Goal: Information Seeking & Learning: Learn about a topic

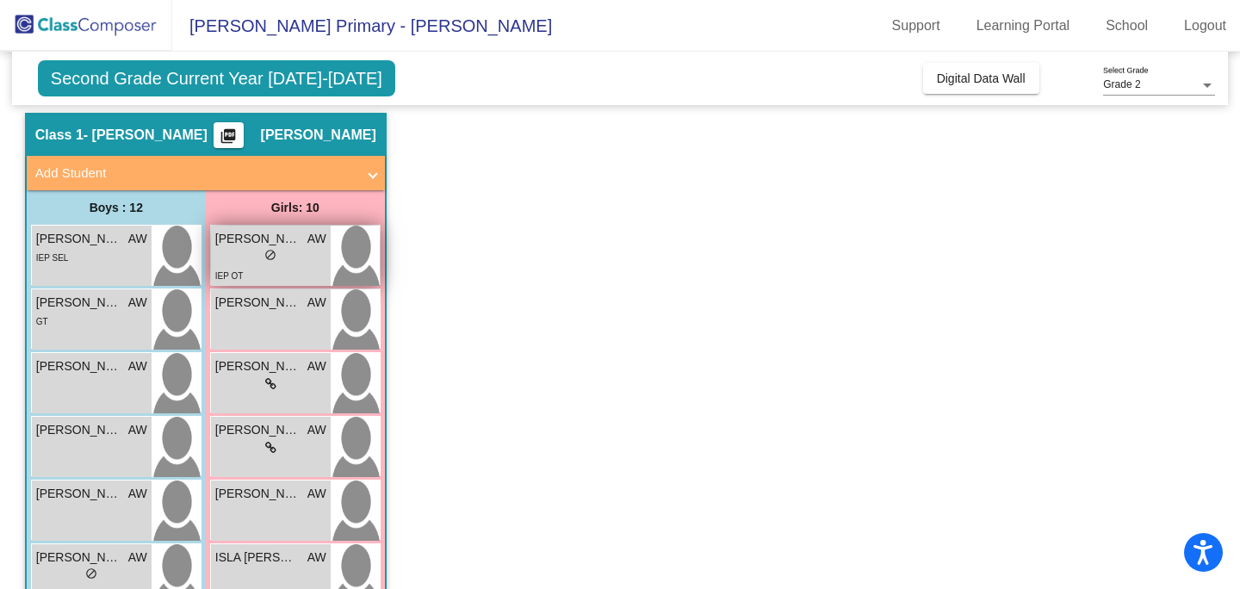
scroll to position [53, 0]
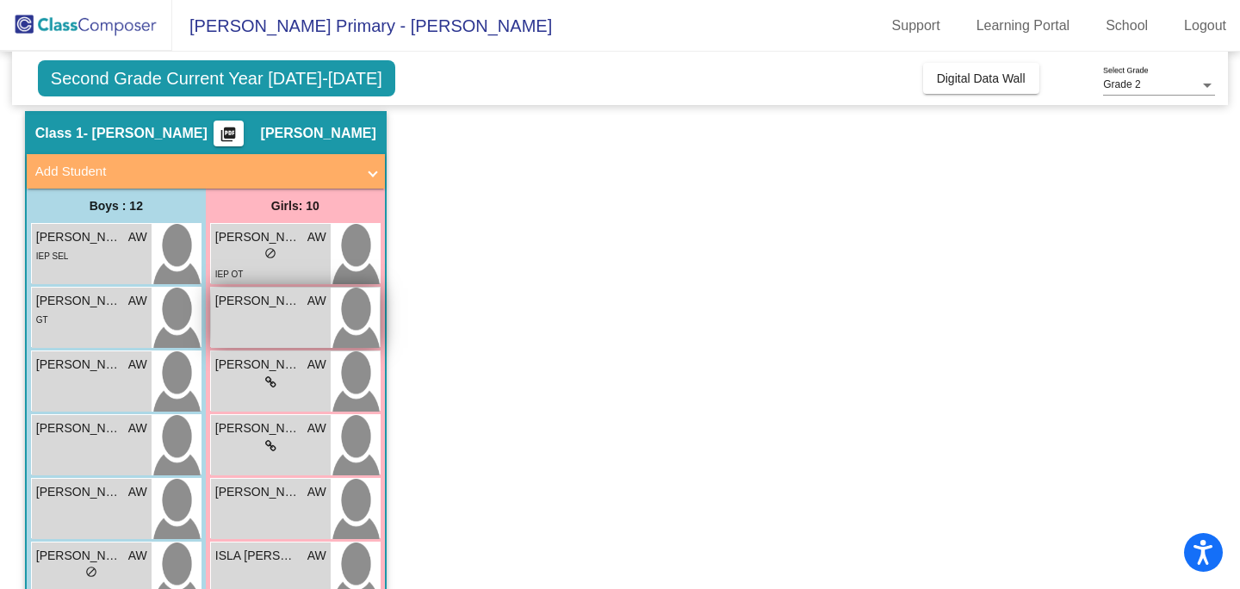
click at [255, 305] on span "[PERSON_NAME]" at bounding box center [258, 301] width 86 height 18
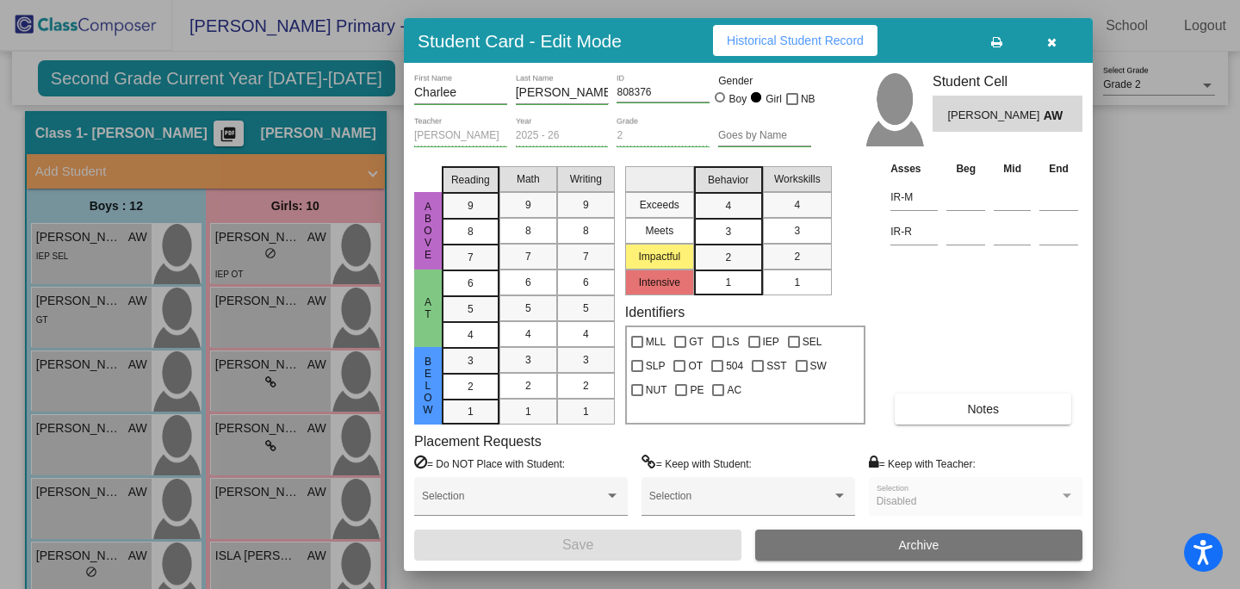
click at [795, 40] on span "Historical Student Record" at bounding box center [795, 41] width 137 height 14
click at [1051, 38] on icon "button" at bounding box center [1051, 42] width 9 height 12
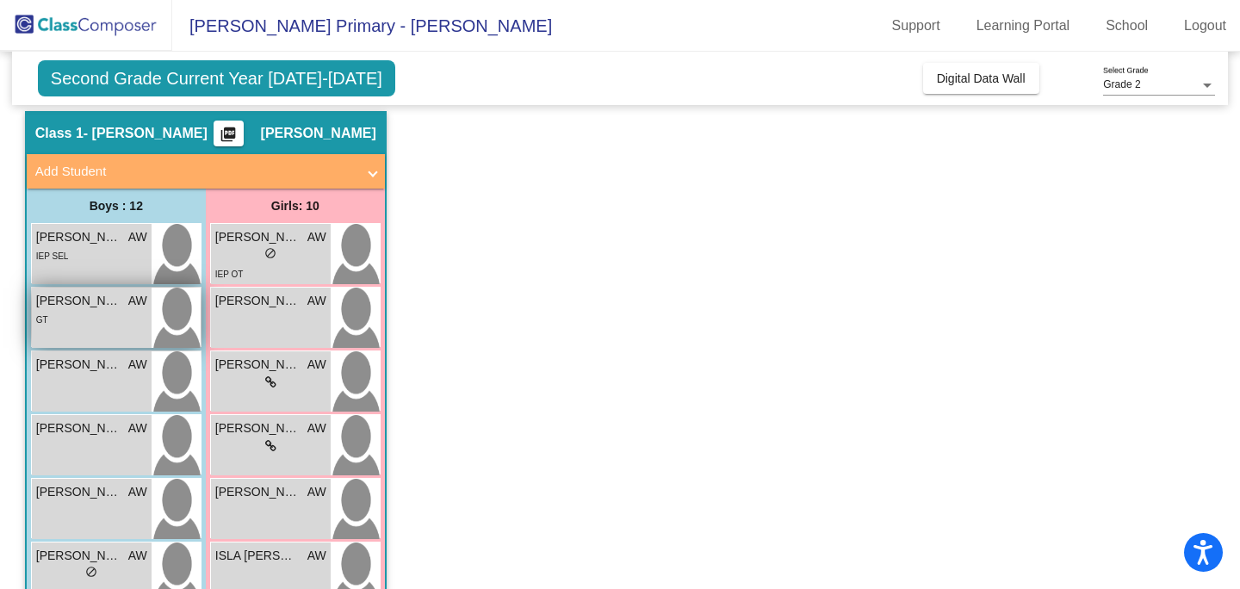
click at [93, 303] on span "[PERSON_NAME]" at bounding box center [79, 301] width 86 height 18
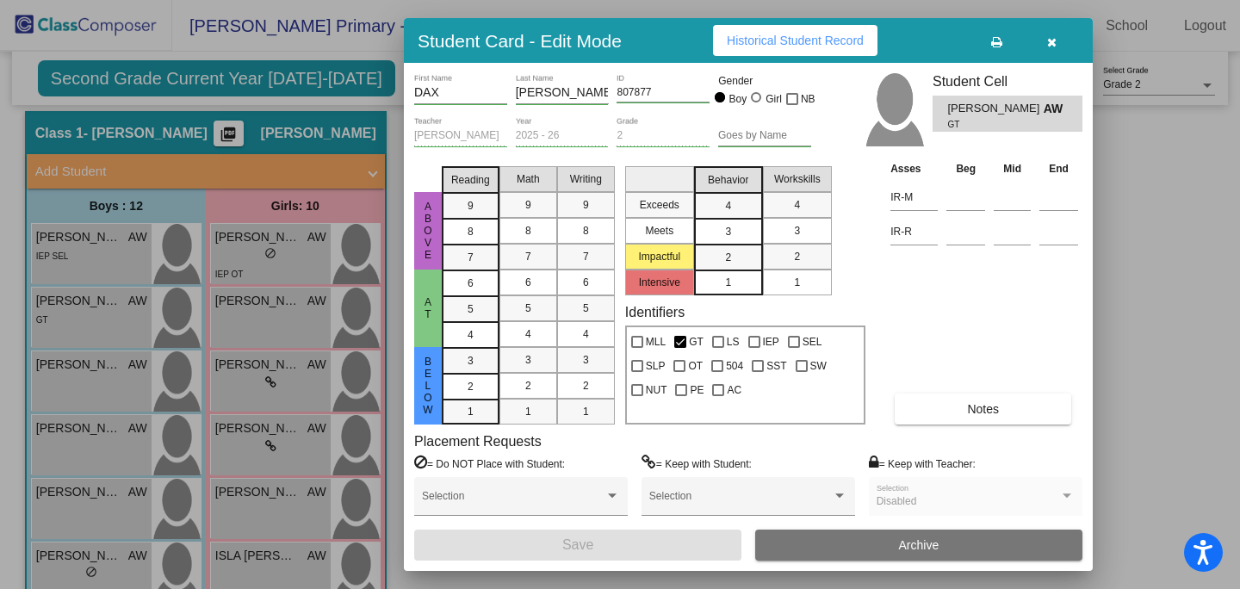
click at [793, 42] on span "Historical Student Record" at bounding box center [795, 41] width 137 height 14
click at [1054, 42] on icon "button" at bounding box center [1051, 42] width 9 height 12
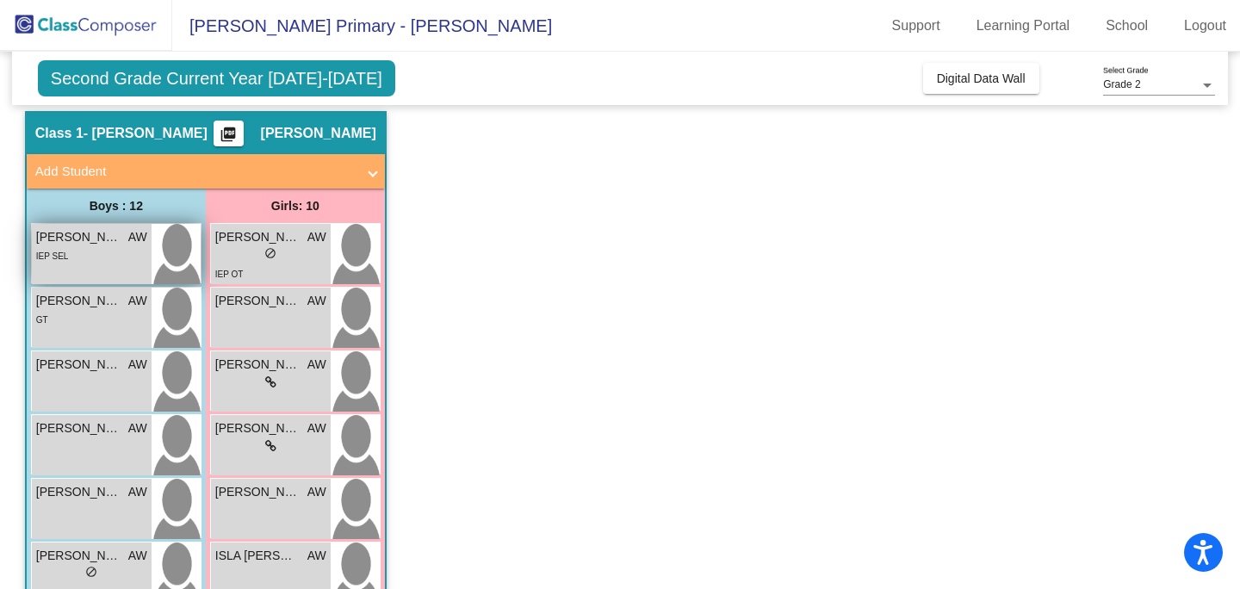
click at [86, 244] on span "[PERSON_NAME]" at bounding box center [79, 237] width 86 height 18
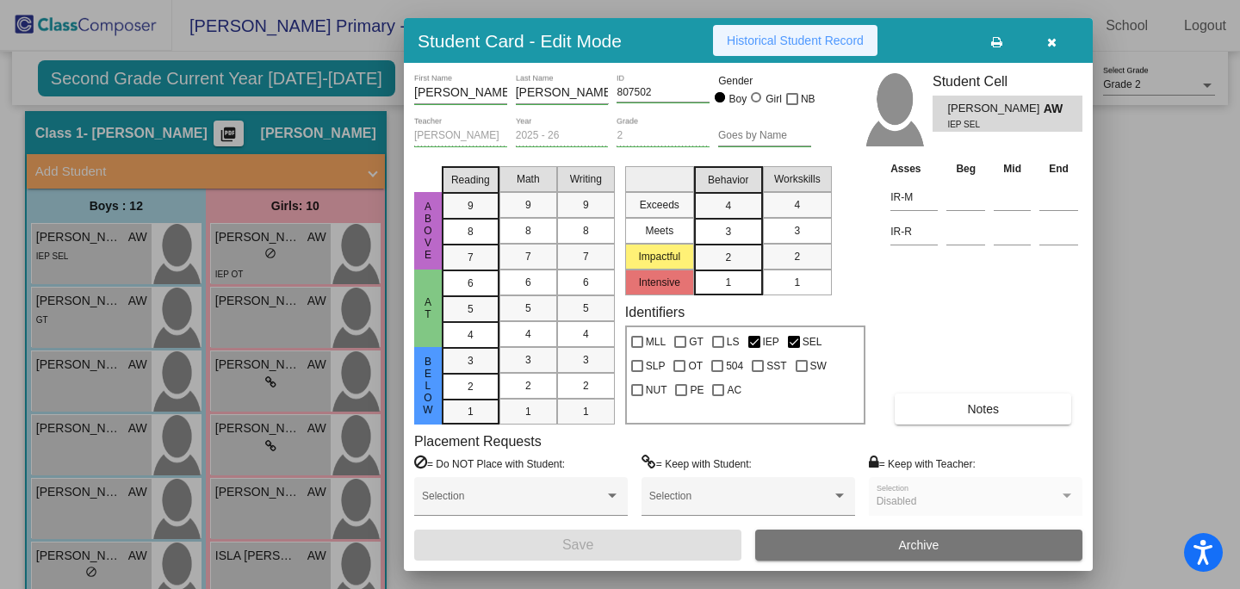
click at [792, 46] on span "Historical Student Record" at bounding box center [795, 41] width 137 height 14
click at [1050, 39] on icon "button" at bounding box center [1051, 42] width 9 height 12
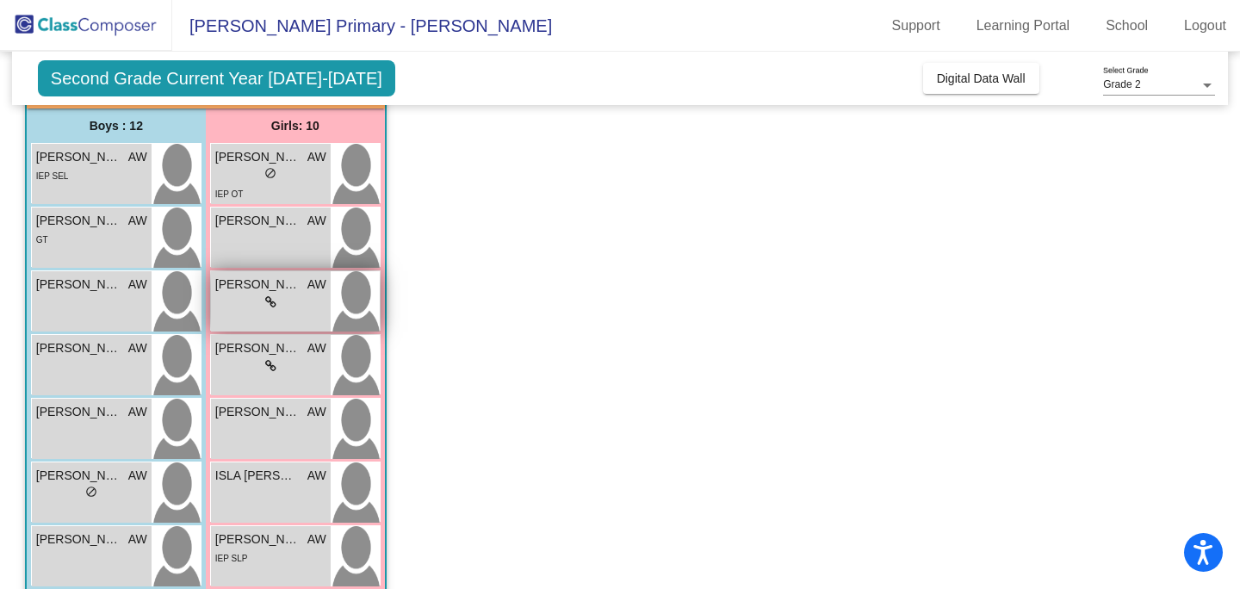
scroll to position [153, 0]
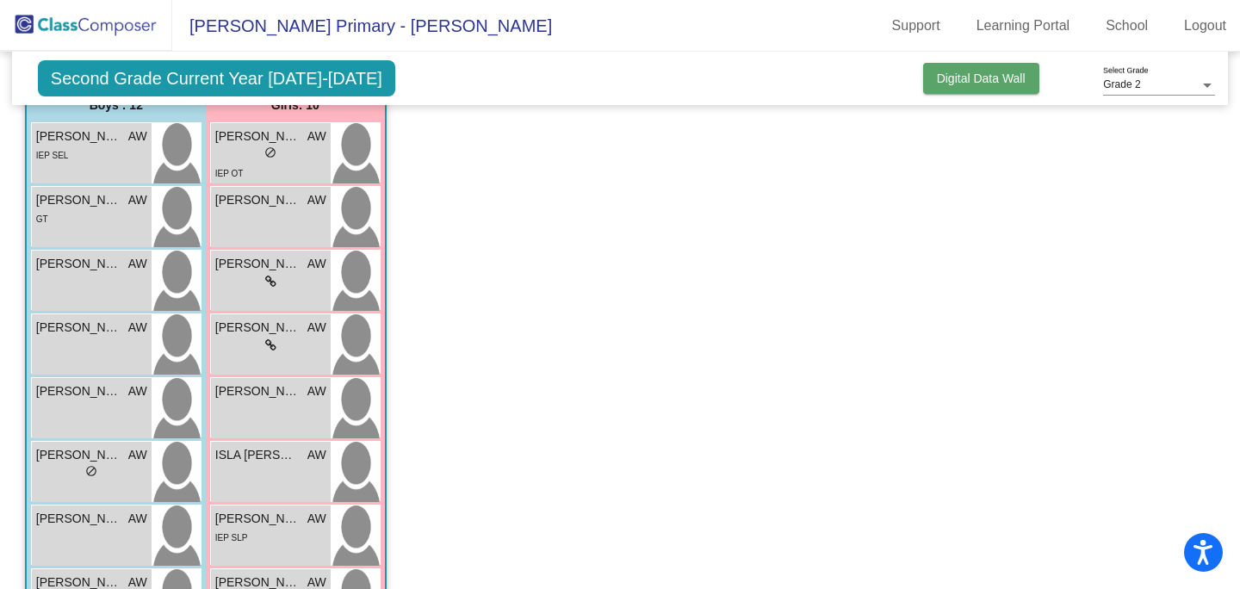
click at [974, 73] on span "Digital Data Wall" at bounding box center [981, 78] width 89 height 14
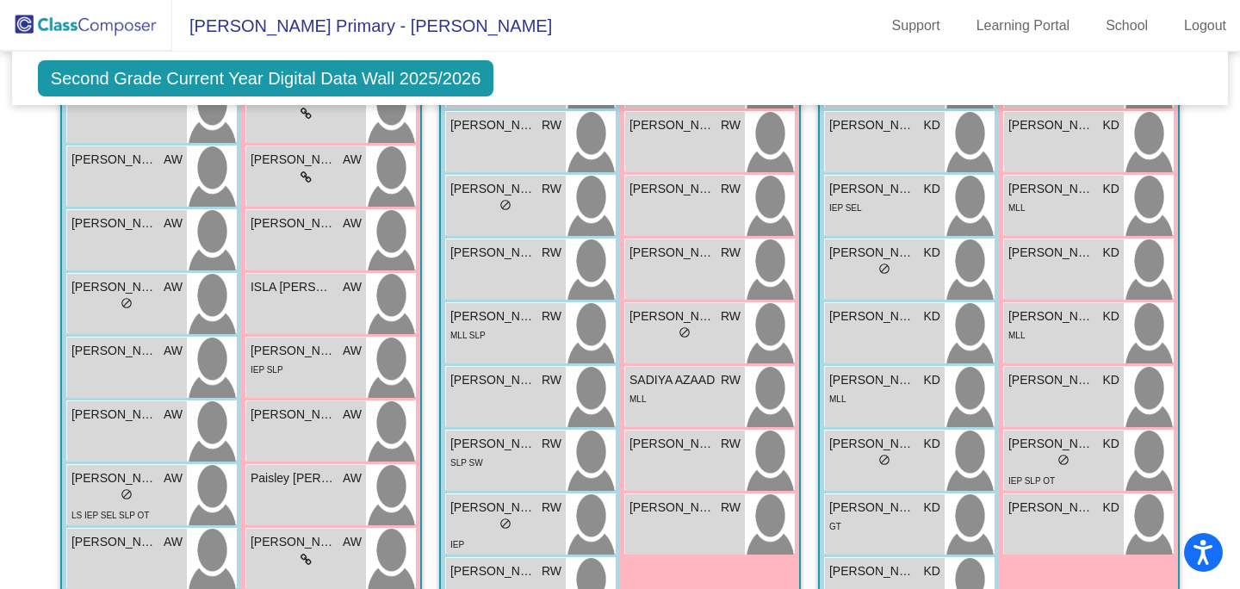
scroll to position [706, 0]
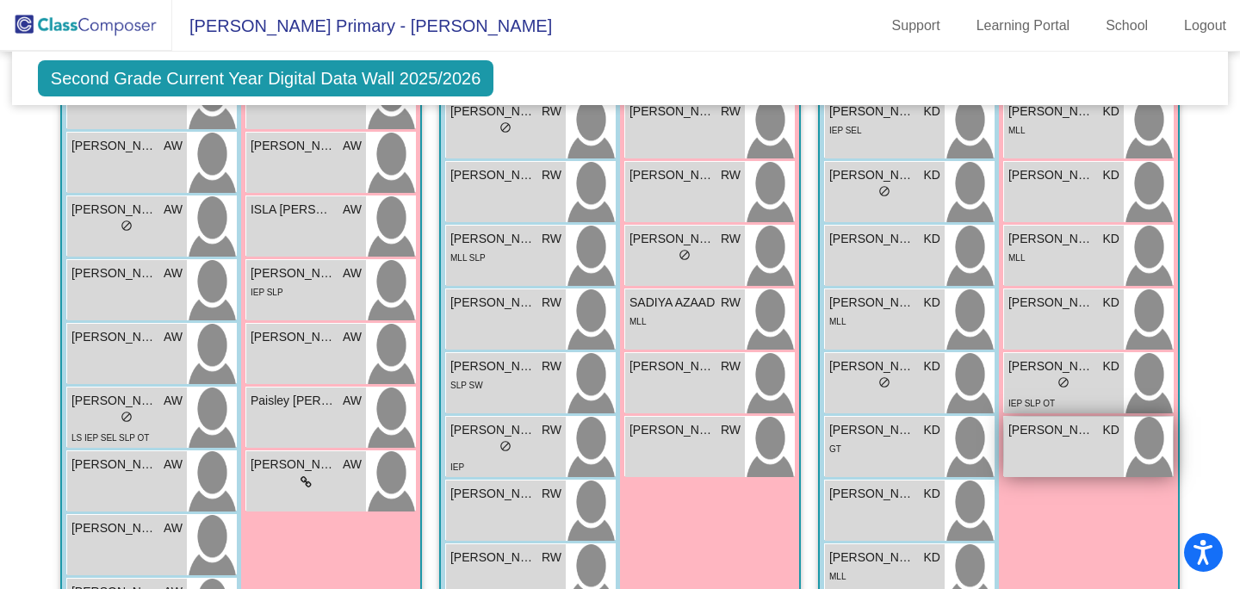
click at [1060, 423] on span "[PERSON_NAME]" at bounding box center [1051, 430] width 86 height 18
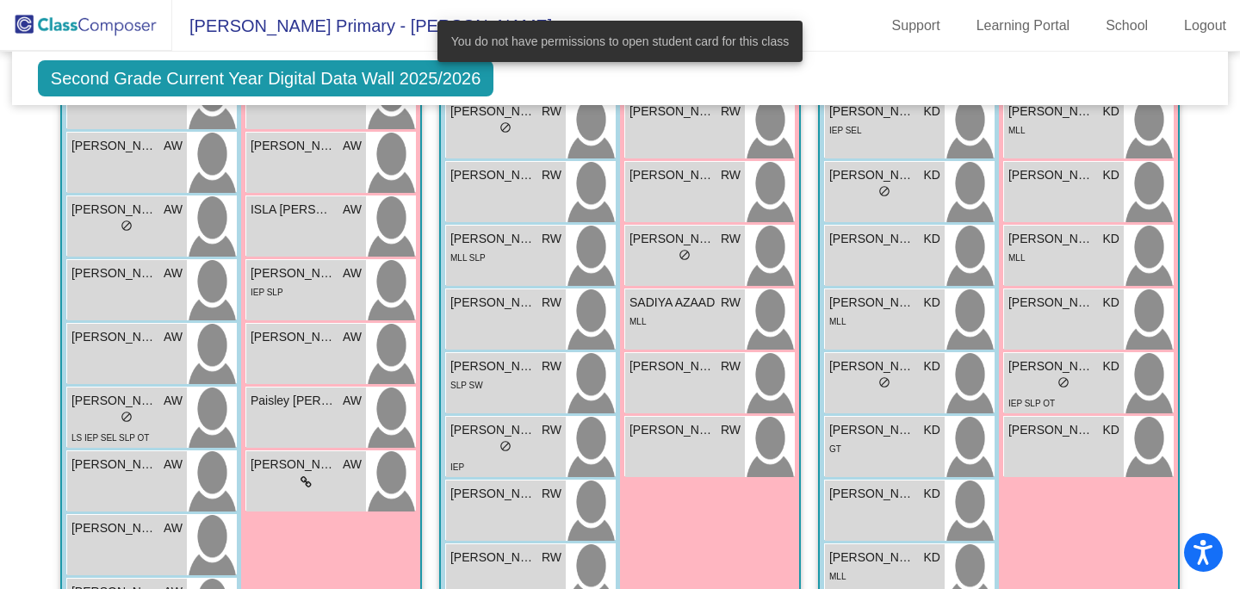
click at [0, 0] on div "Girls: 10 [PERSON_NAME] KD lock do_not_disturb_alt [PERSON_NAME] lock do_not_di…" at bounding box center [0, 0] width 0 height 0
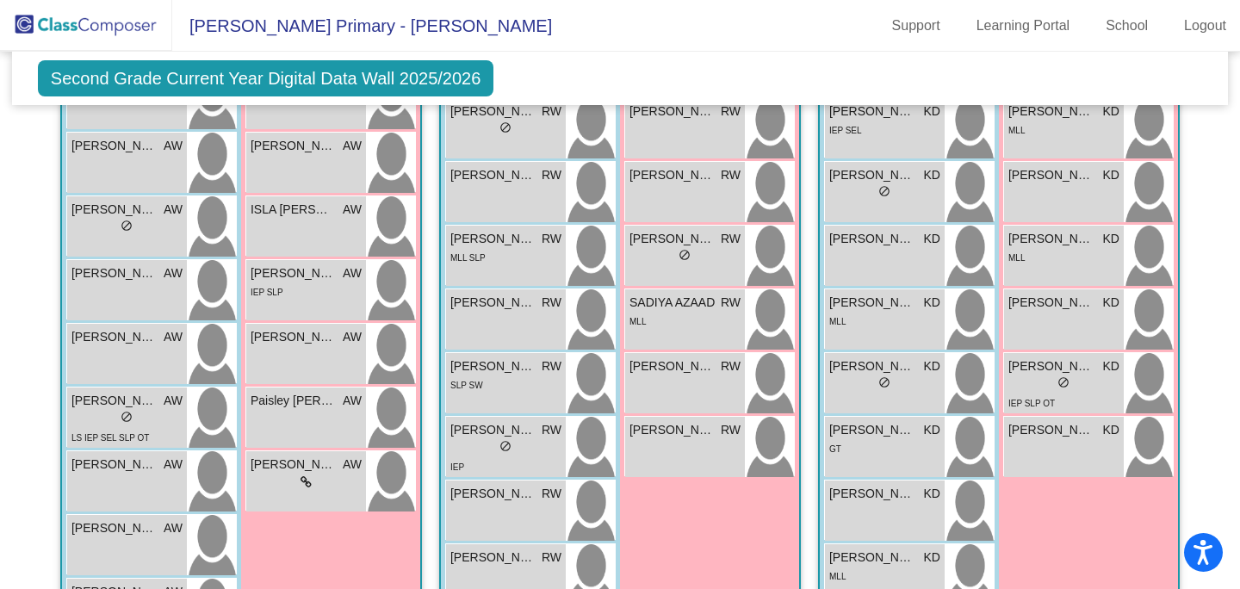
click at [1209, 329] on mat-sidenav-content "Grade 2 Select Grade Second Grade Current Year Digital Data Wall 2025/2026 Add,…" at bounding box center [620, 320] width 1240 height 537
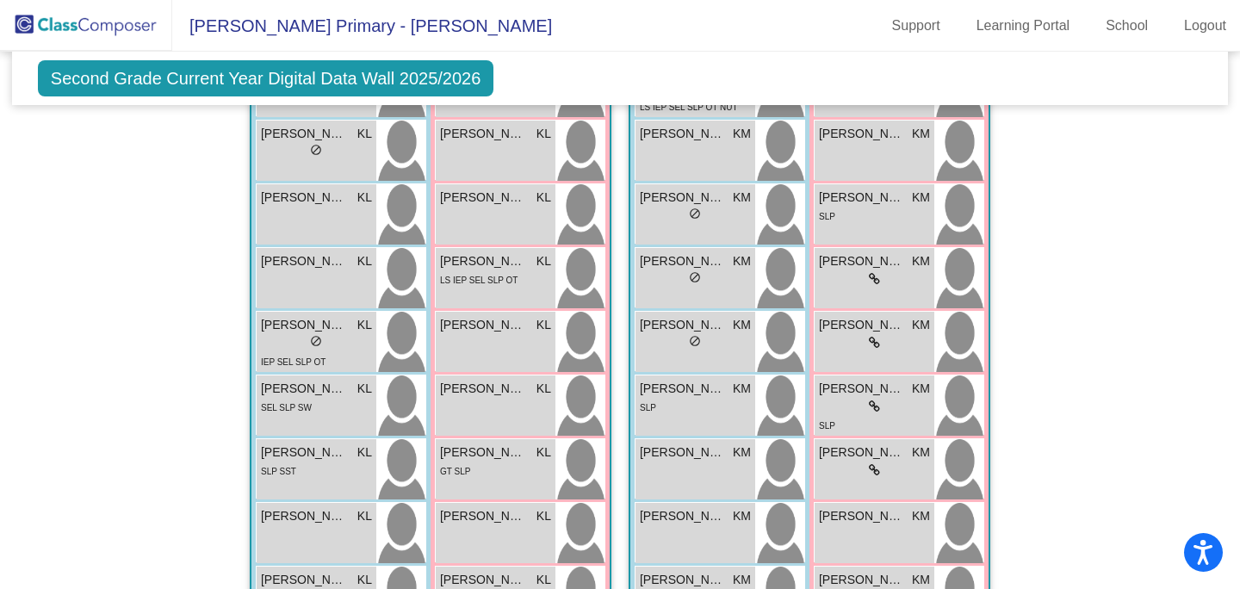
scroll to position [0, 0]
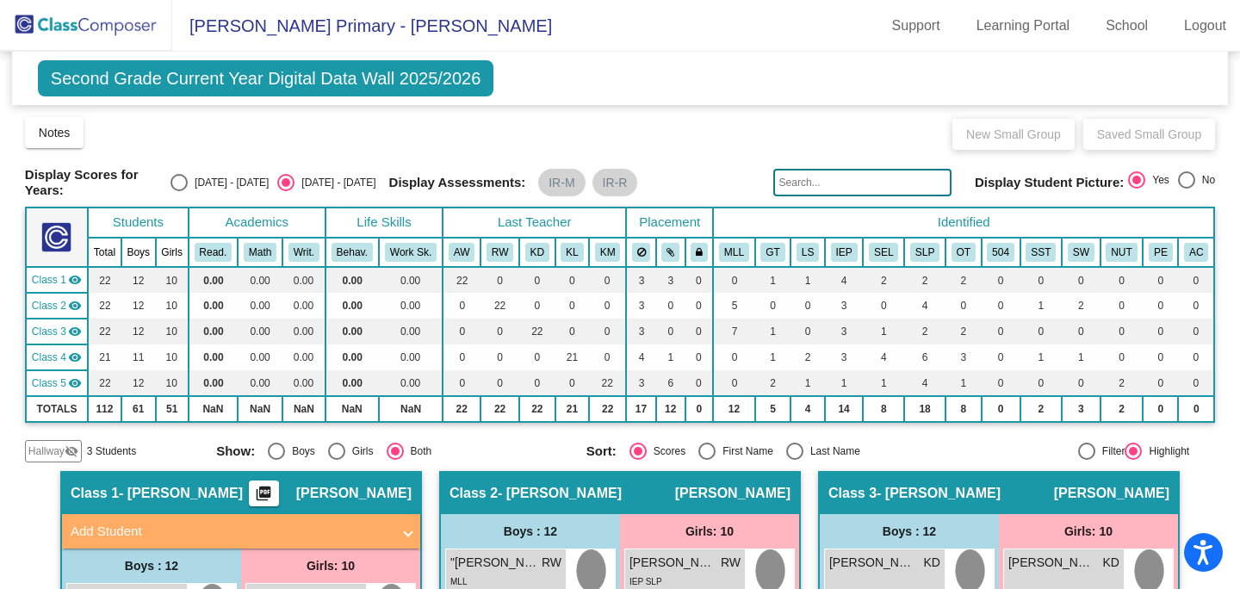
click at [192, 487] on div "Class 1 - [PERSON_NAME] picture_as_pdf [PERSON_NAME]" at bounding box center [241, 493] width 358 height 41
click at [143, 85] on span "Second Grade Current Year Digital Data Wall 2025/2026" at bounding box center [266, 78] width 456 height 36
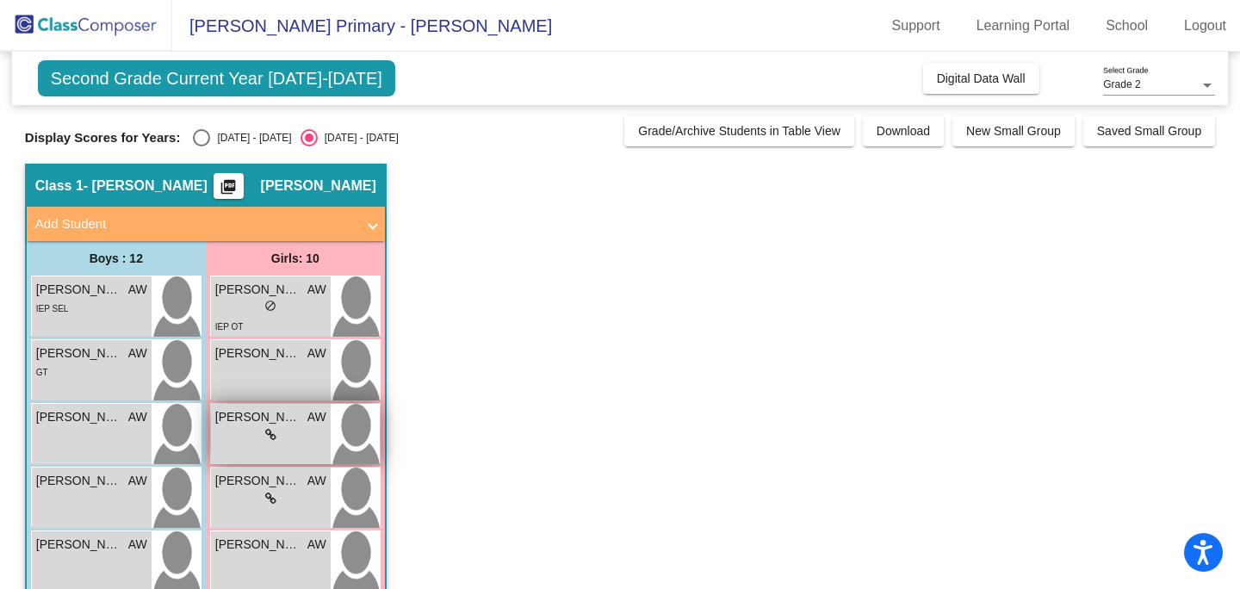
click at [293, 423] on span "[PERSON_NAME]" at bounding box center [258, 417] width 86 height 18
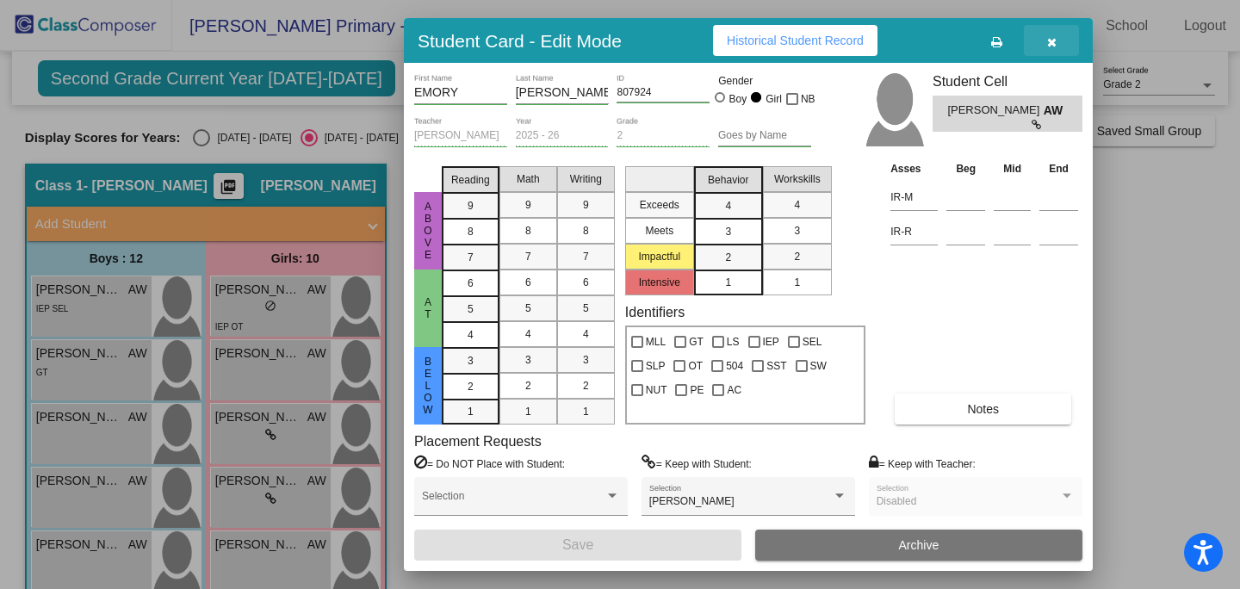
click at [1053, 45] on icon "button" at bounding box center [1051, 42] width 9 height 12
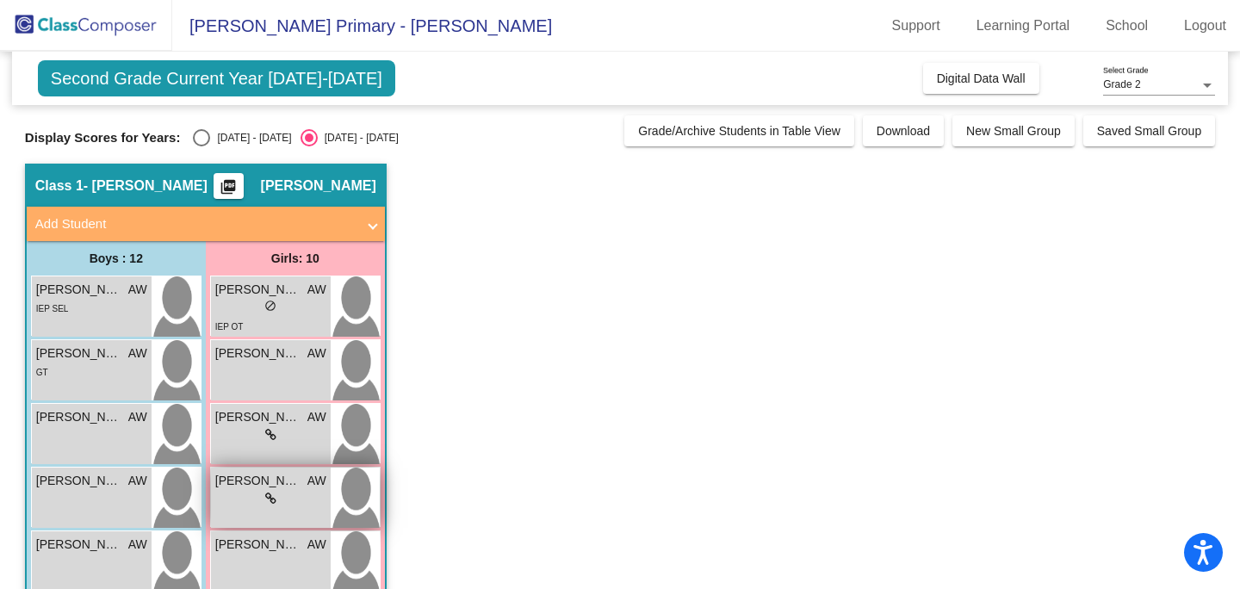
click at [292, 489] on span "[PERSON_NAME]" at bounding box center [258, 481] width 86 height 18
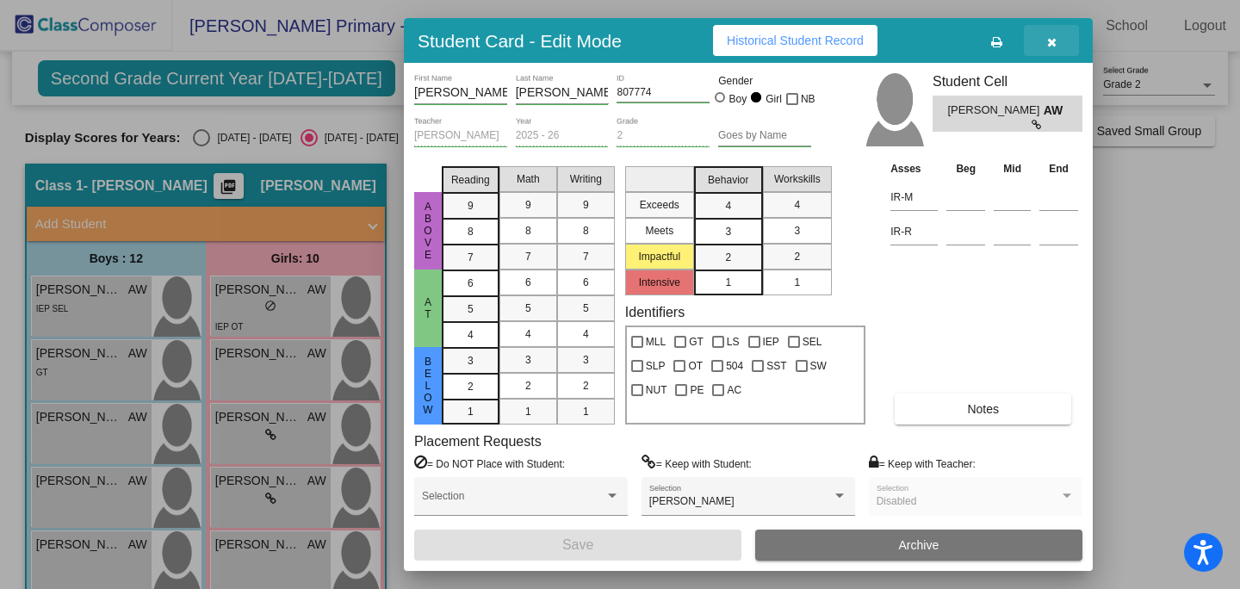
click at [1051, 38] on icon "button" at bounding box center [1051, 42] width 9 height 12
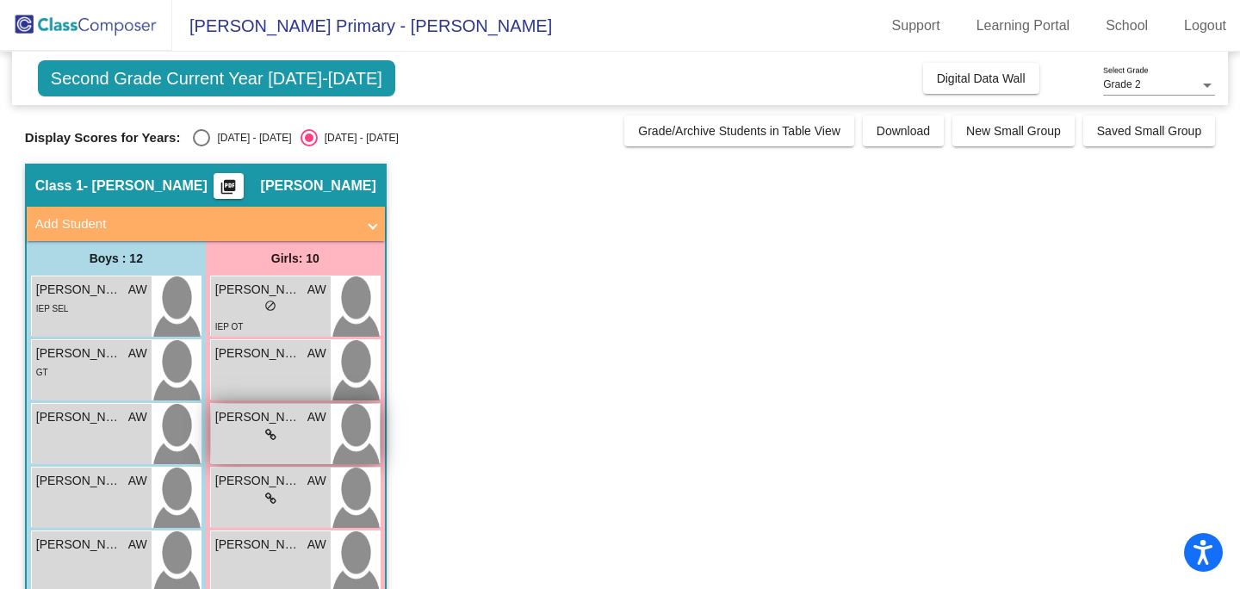
scroll to position [66, 0]
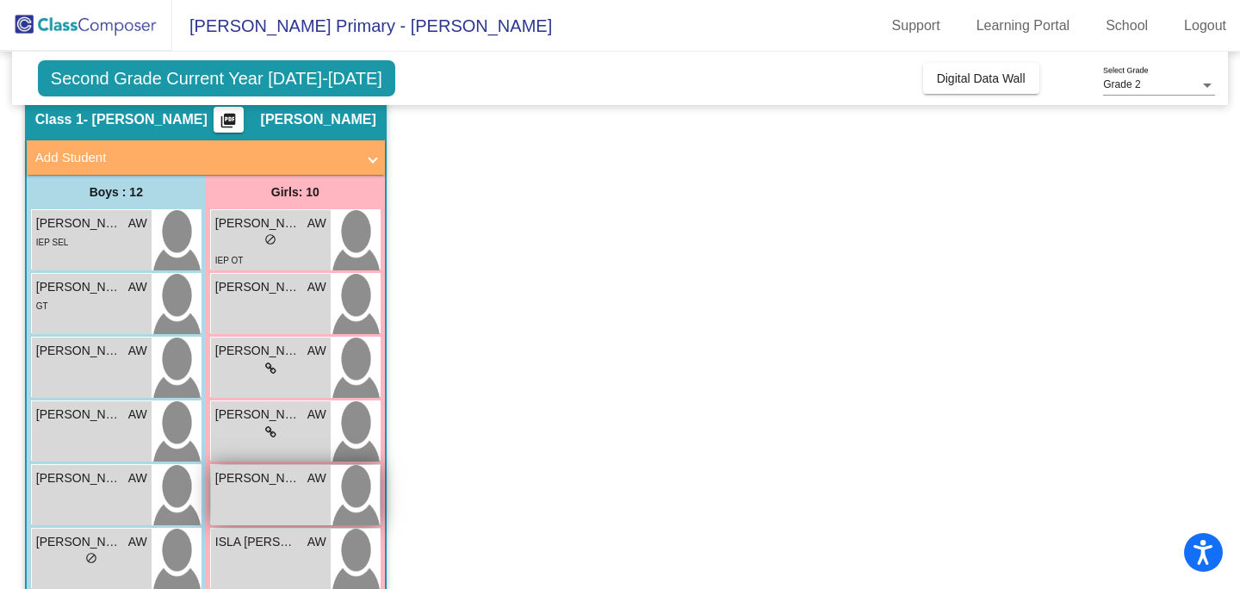
click at [277, 486] on span "[PERSON_NAME]" at bounding box center [258, 478] width 86 height 18
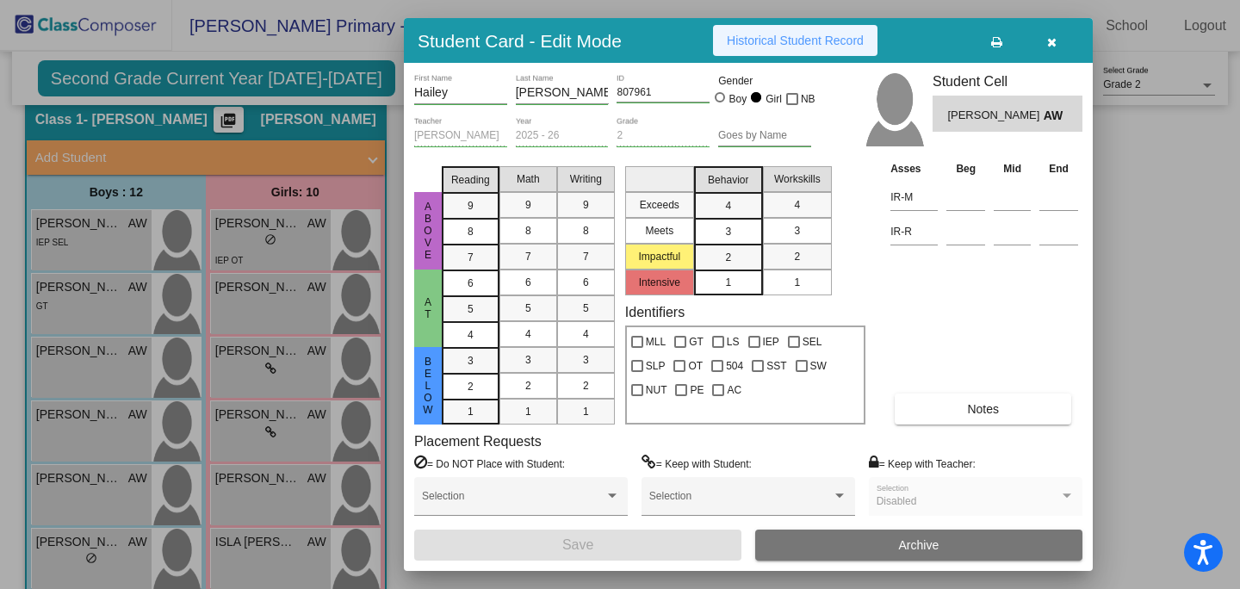
click at [805, 44] on span "Historical Student Record" at bounding box center [795, 41] width 137 height 14
click at [1055, 42] on button "button" at bounding box center [1051, 40] width 55 height 31
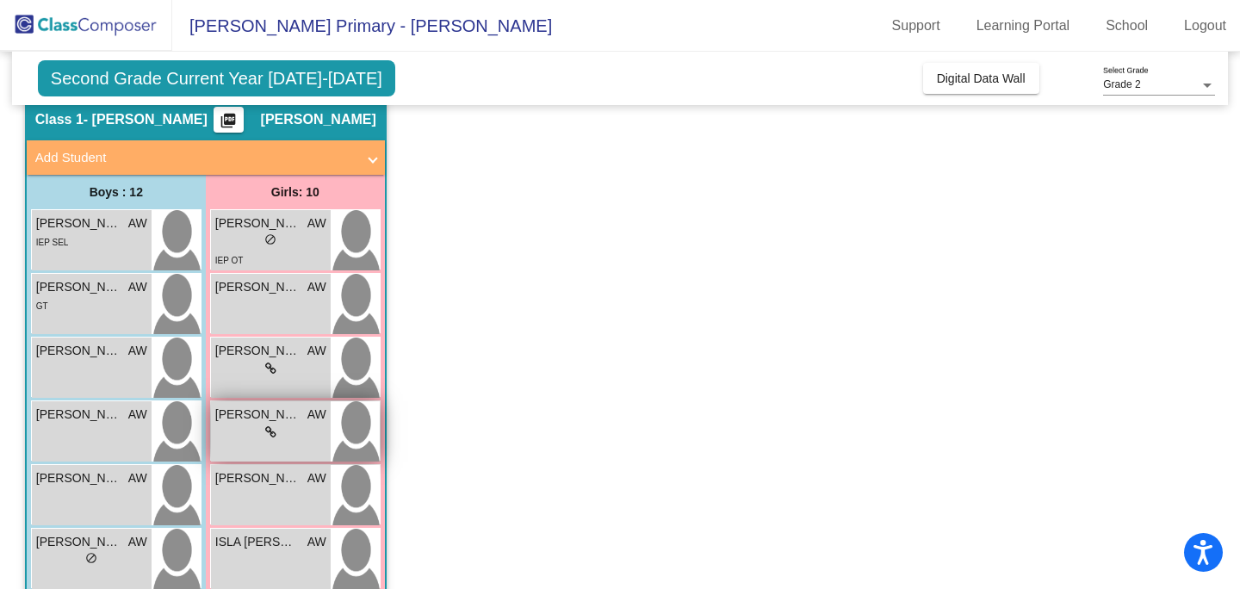
click at [272, 419] on span "[PERSON_NAME]" at bounding box center [258, 414] width 86 height 18
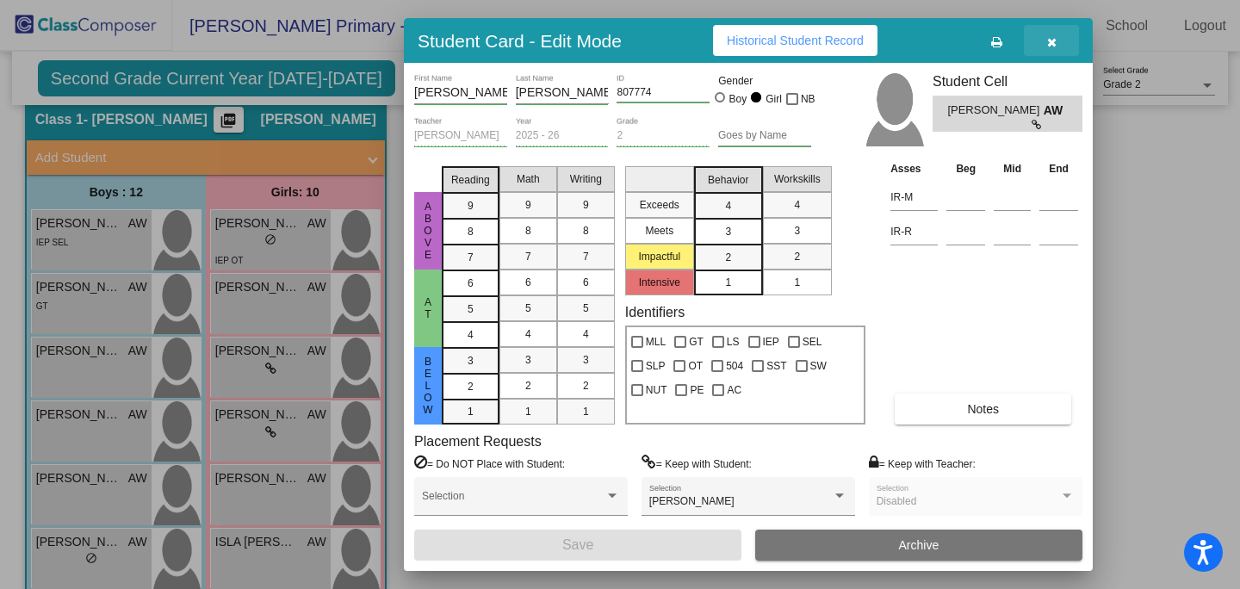
click at [1048, 39] on icon "button" at bounding box center [1051, 42] width 9 height 12
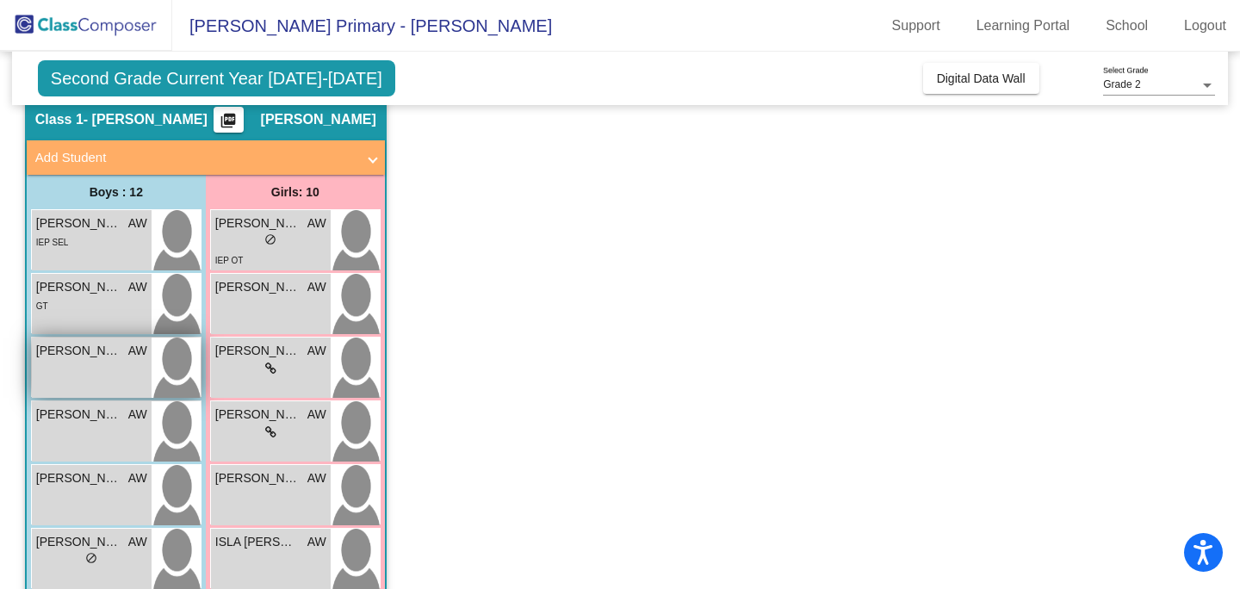
click at [96, 366] on div "[PERSON_NAME] AW lock do_not_disturb_alt" at bounding box center [92, 367] width 120 height 60
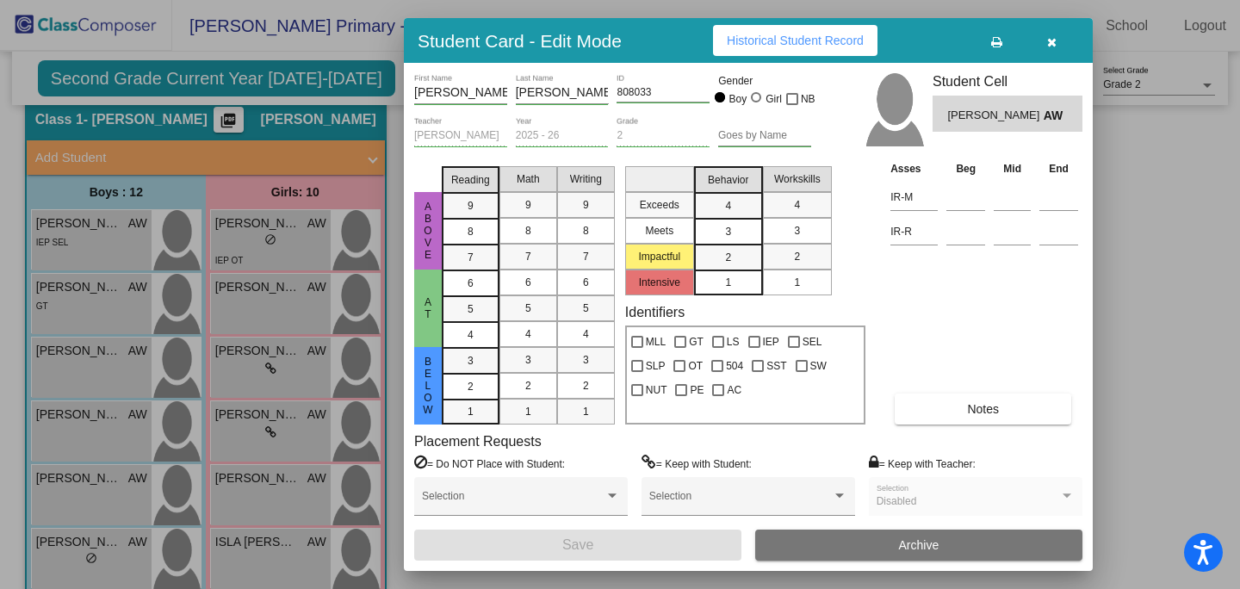
click at [793, 39] on span "Historical Student Record" at bounding box center [795, 41] width 137 height 14
click at [1049, 40] on icon "button" at bounding box center [1051, 42] width 9 height 12
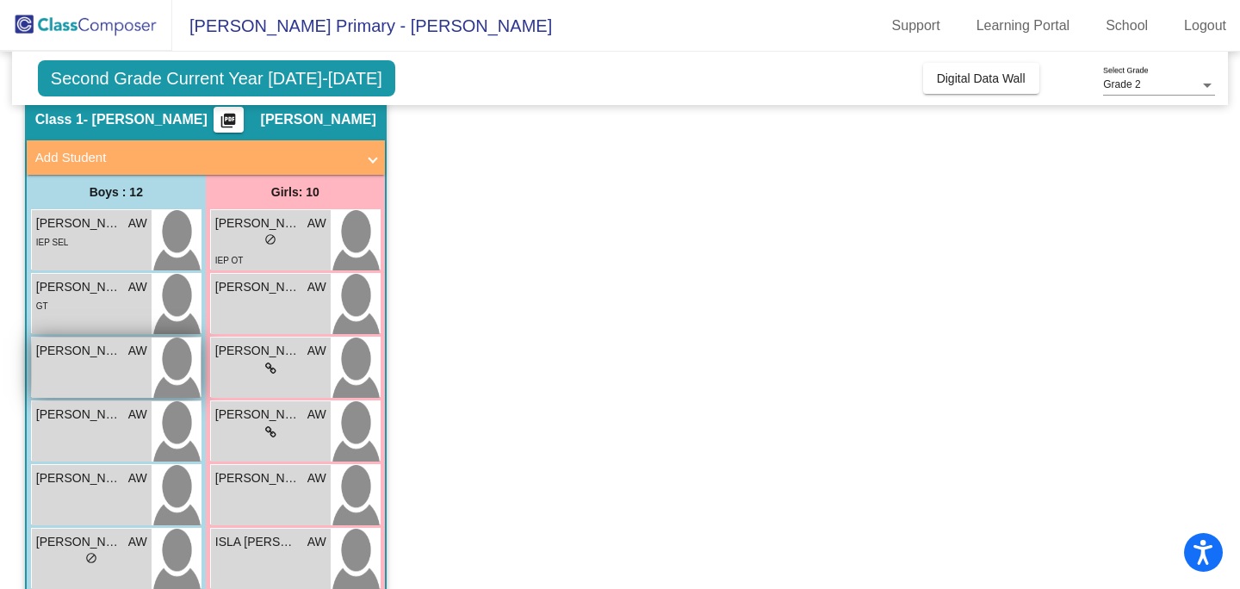
click at [81, 362] on div "[PERSON_NAME] AW lock do_not_disturb_alt" at bounding box center [92, 367] width 120 height 60
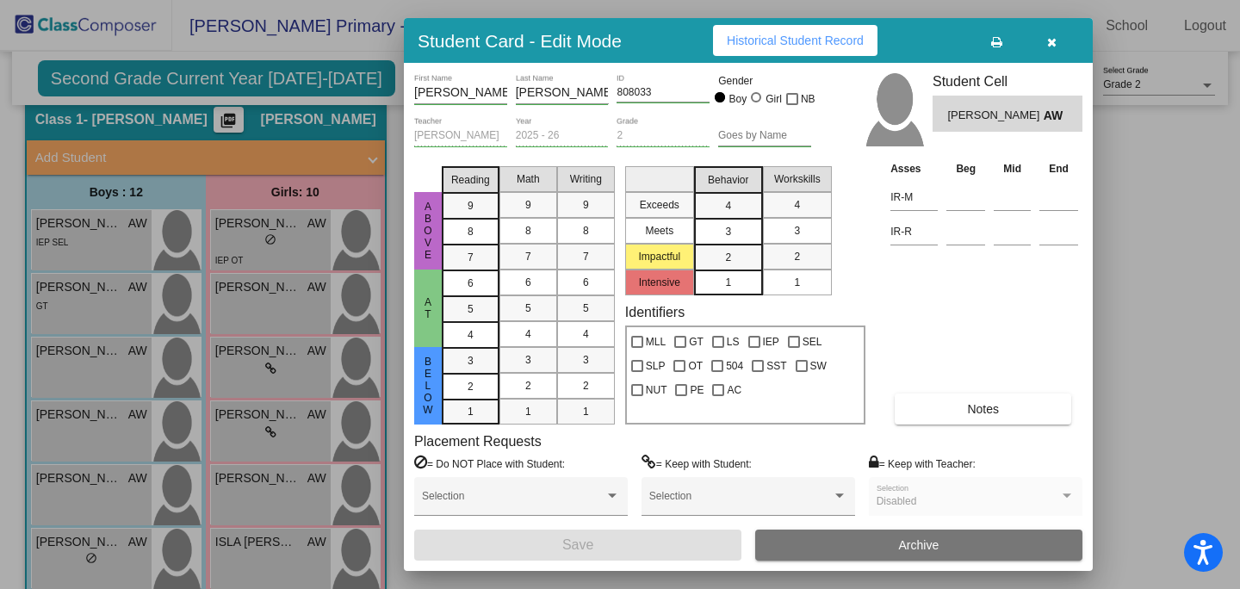
click at [1051, 43] on icon "button" at bounding box center [1051, 42] width 9 height 12
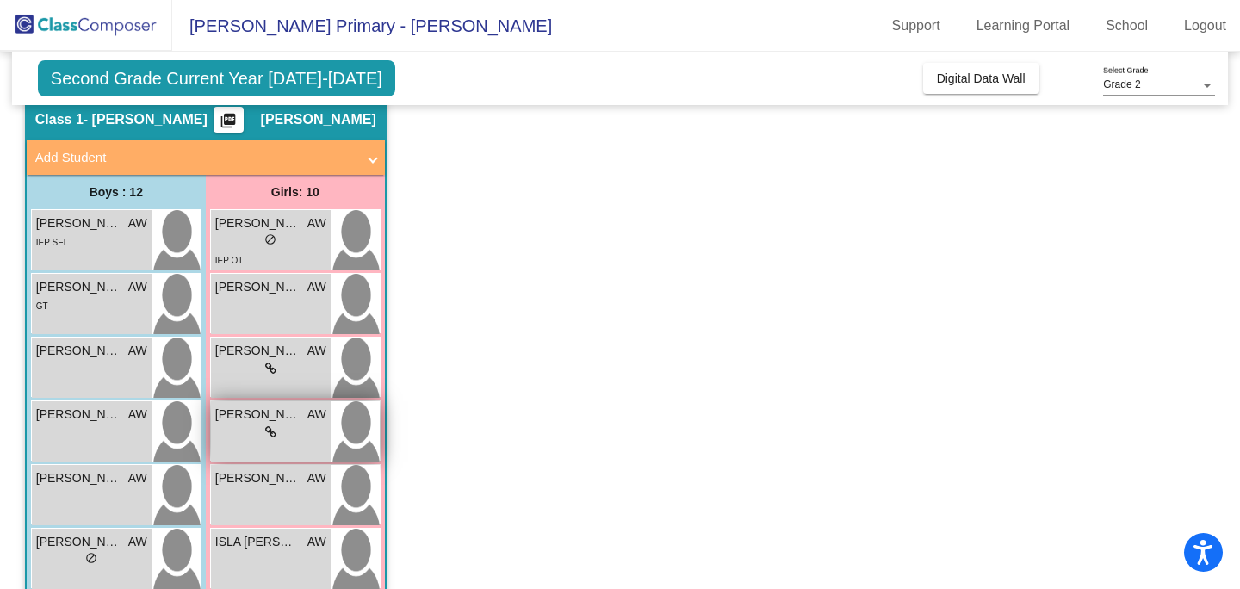
scroll to position [145, 0]
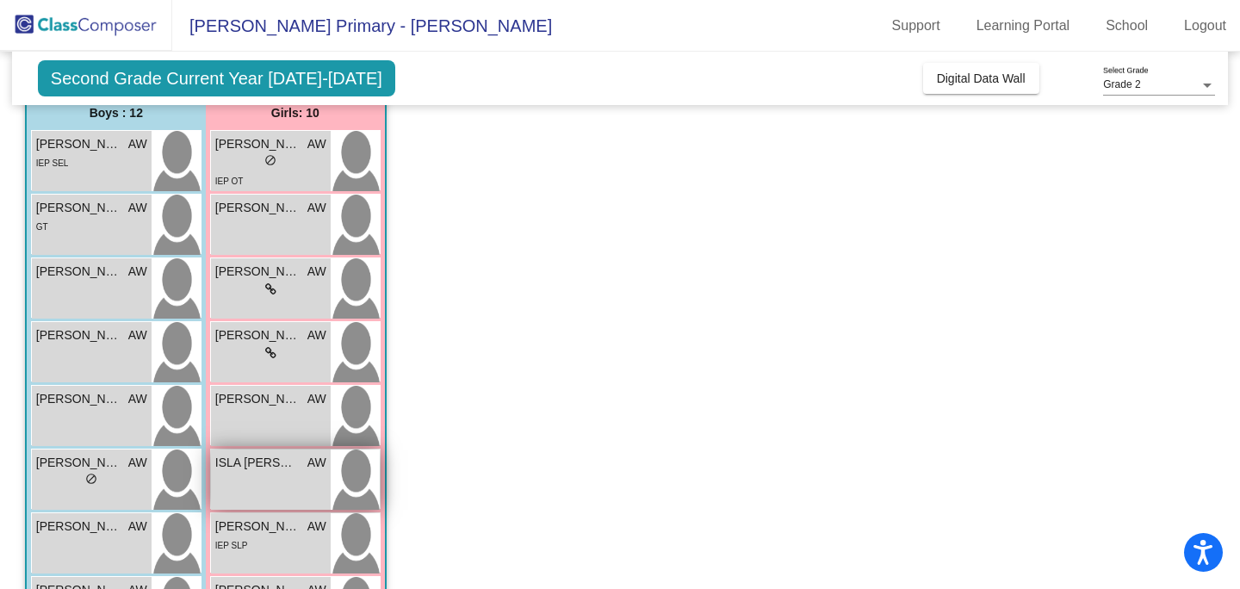
click at [257, 476] on div "ISLA [PERSON_NAME] lock do_not_disturb_alt" at bounding box center [271, 479] width 120 height 60
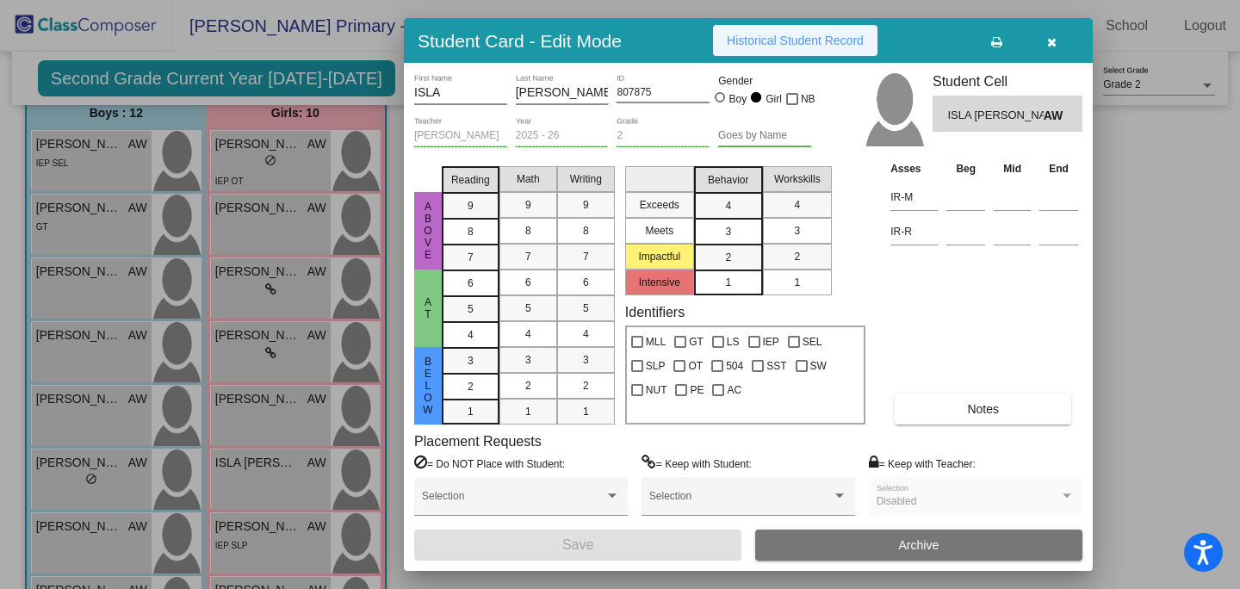
click at [842, 43] on span "Historical Student Record" at bounding box center [795, 41] width 137 height 14
click at [1051, 38] on icon "button" at bounding box center [1051, 42] width 9 height 12
